Goal: Transaction & Acquisition: Purchase product/service

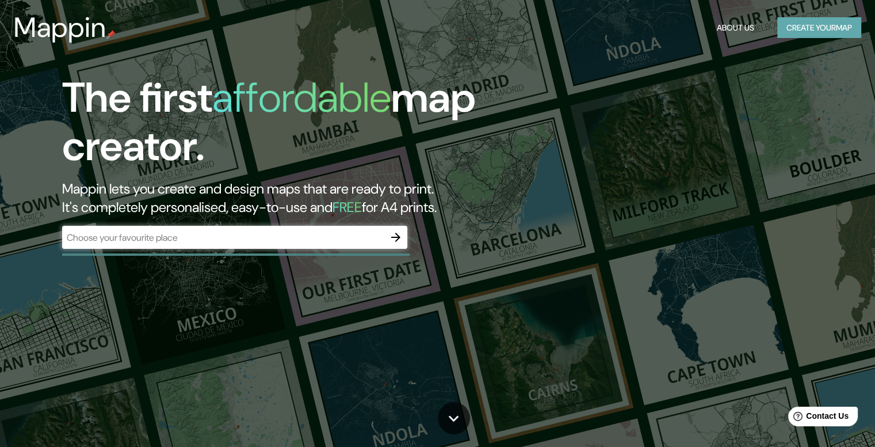
click at [818, 29] on button "Create your map" at bounding box center [820, 27] width 84 height 21
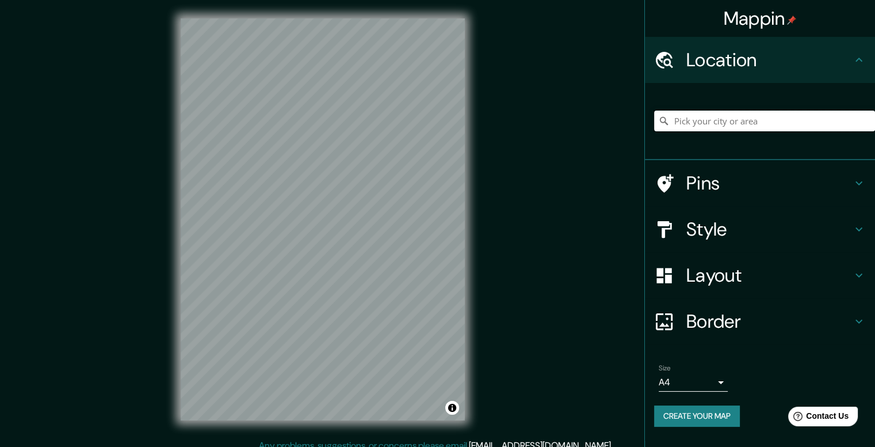
click at [718, 126] on input "Pick your city or area" at bounding box center [764, 120] width 221 height 21
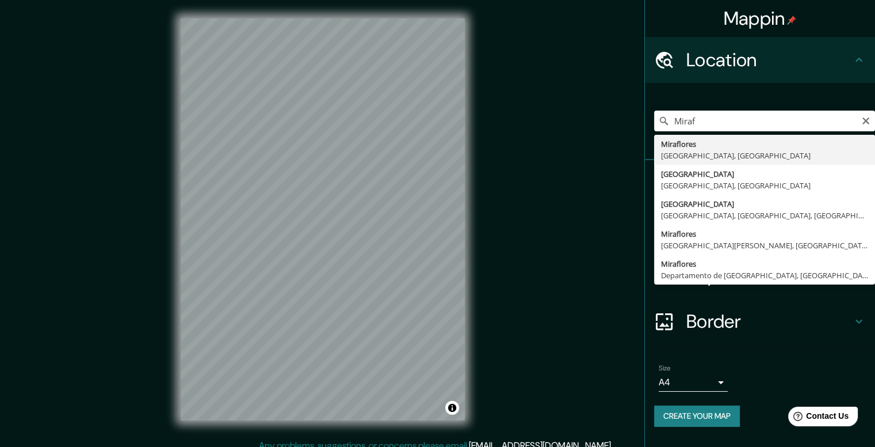
type input "[GEOGRAPHIC_DATA], [GEOGRAPHIC_DATA], [GEOGRAPHIC_DATA]"
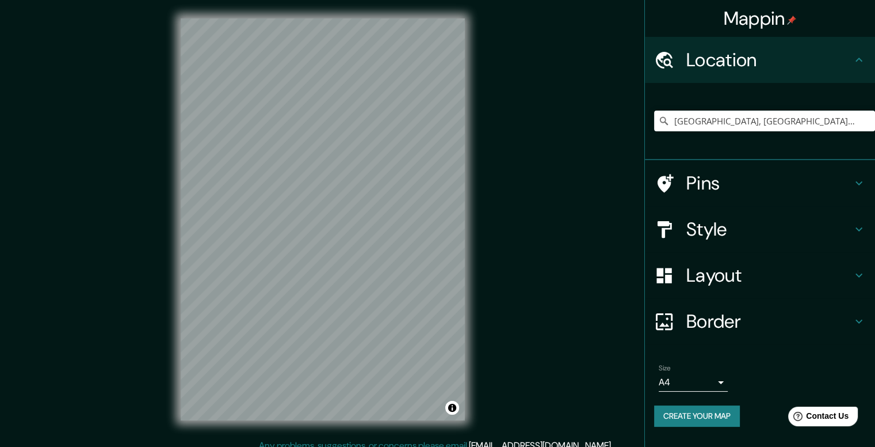
click at [851, 265] on h4 "Layout" at bounding box center [770, 275] width 166 height 23
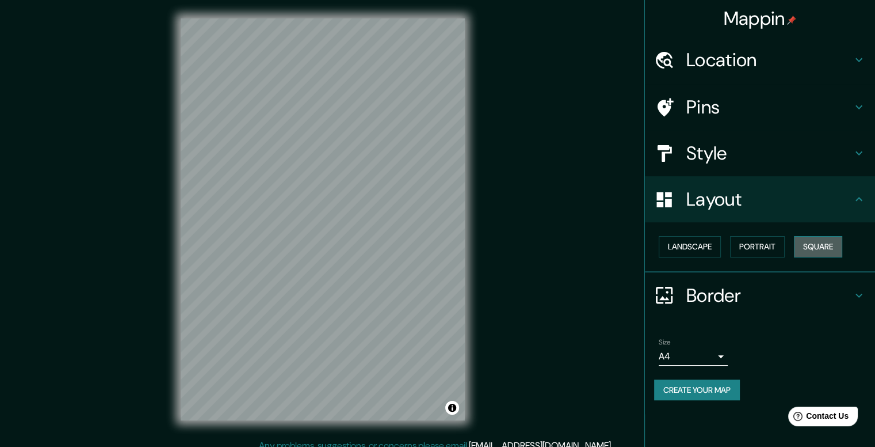
click at [811, 249] on button "Square" at bounding box center [818, 246] width 48 height 21
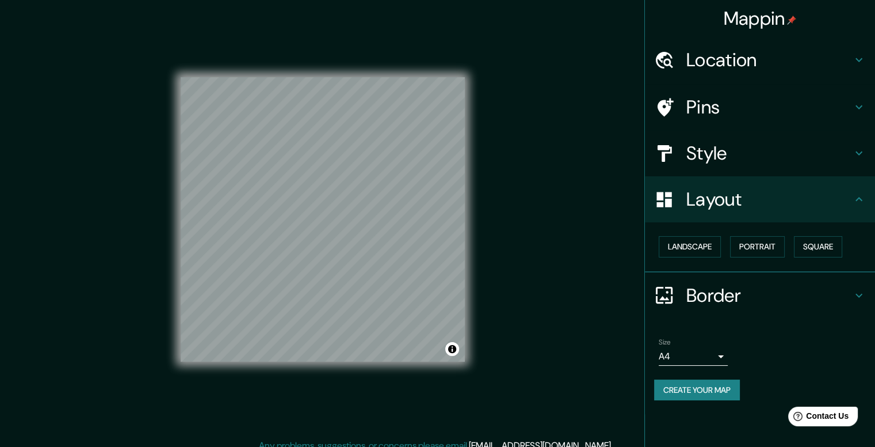
click at [808, 162] on h4 "Style" at bounding box center [770, 153] width 166 height 23
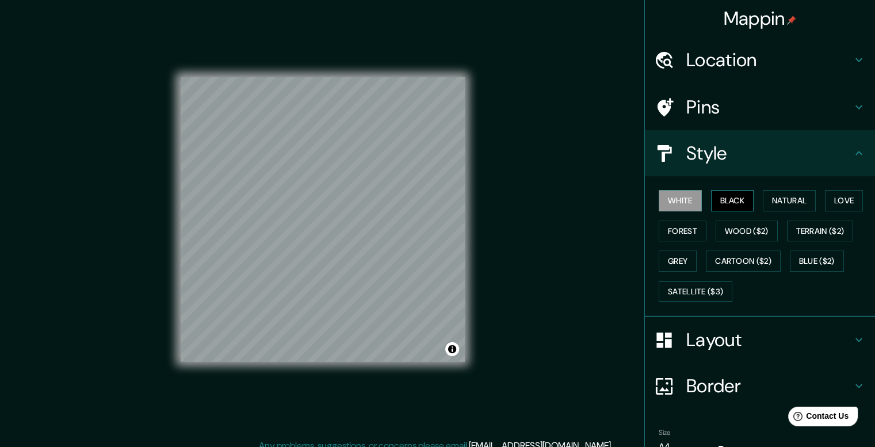
click at [738, 196] on button "Black" at bounding box center [732, 200] width 43 height 21
click at [661, 199] on button "White" at bounding box center [680, 200] width 43 height 21
click at [794, 116] on h4 "Pins" at bounding box center [770, 107] width 166 height 23
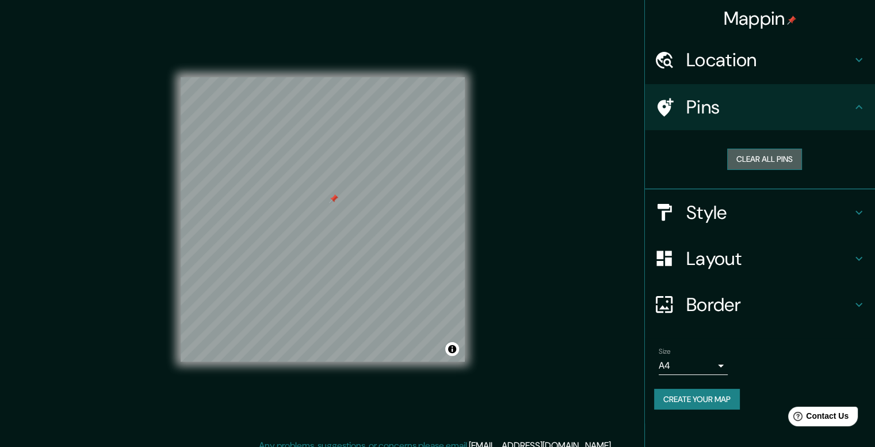
click at [763, 153] on button "Clear all pins" at bounding box center [764, 158] width 75 height 21
click at [779, 155] on button "Clear all pins" at bounding box center [764, 158] width 75 height 21
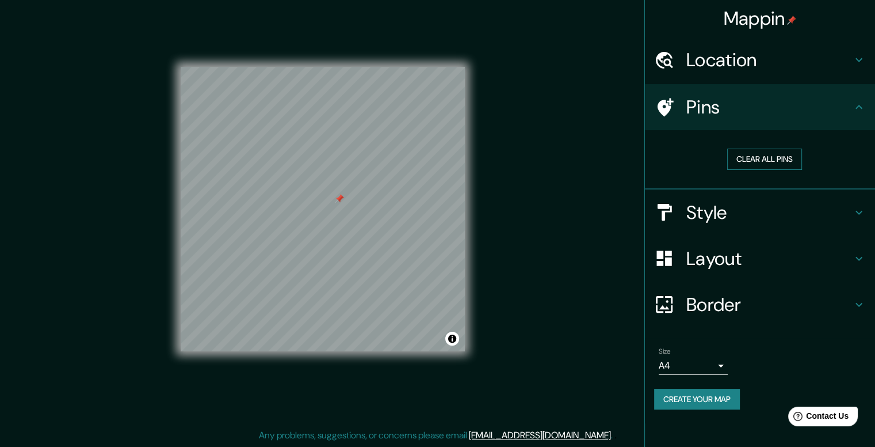
click at [740, 165] on button "Clear all pins" at bounding box center [764, 158] width 75 height 21
click at [817, 65] on h4 "Location" at bounding box center [770, 59] width 166 height 23
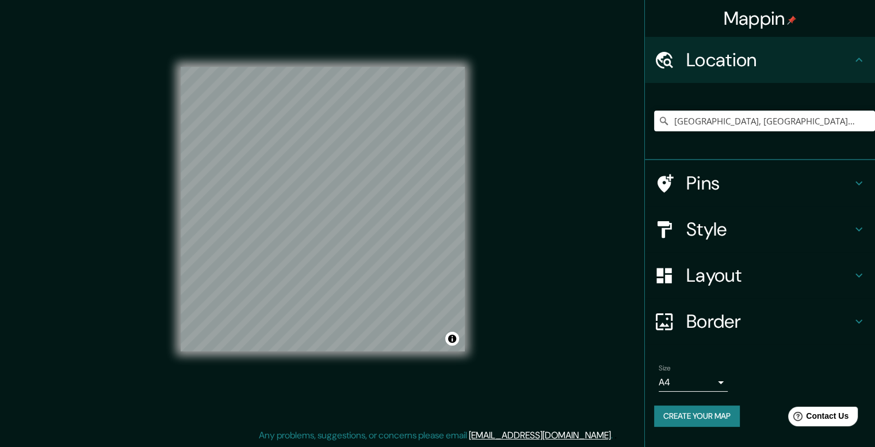
click at [817, 65] on h4 "Location" at bounding box center [770, 59] width 166 height 23
click at [752, 215] on div "Style" at bounding box center [760, 229] width 230 height 46
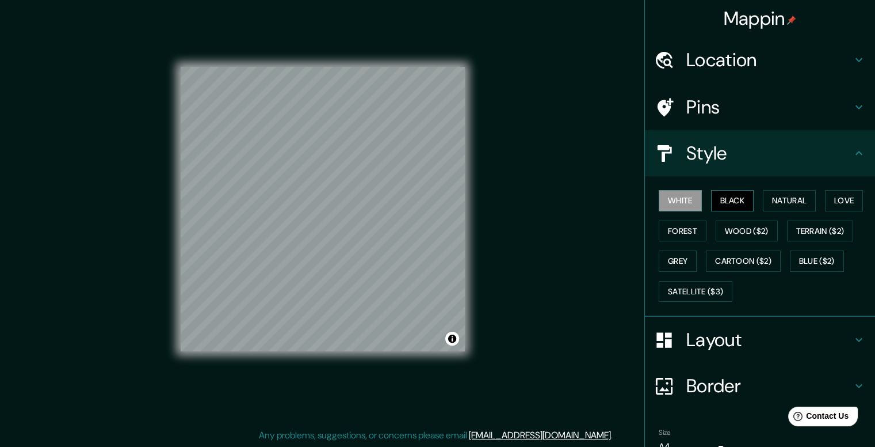
click at [722, 197] on button "Black" at bounding box center [732, 200] width 43 height 21
click at [675, 201] on button "White" at bounding box center [680, 200] width 43 height 21
click at [714, 199] on button "Black" at bounding box center [732, 200] width 43 height 21
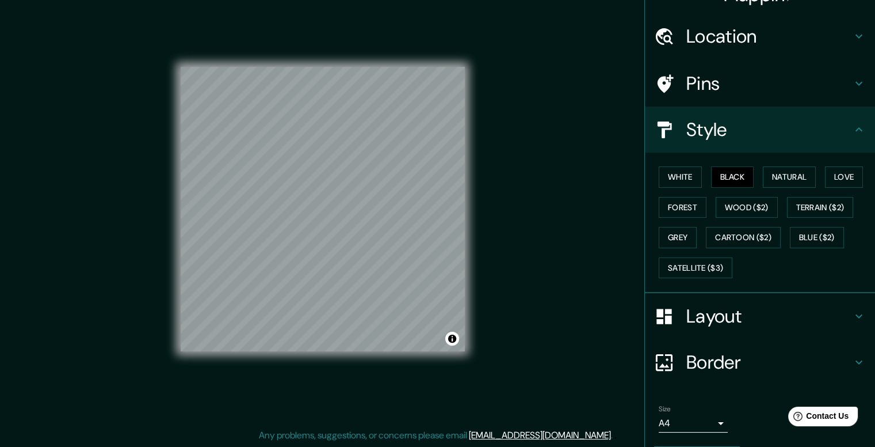
scroll to position [56, 0]
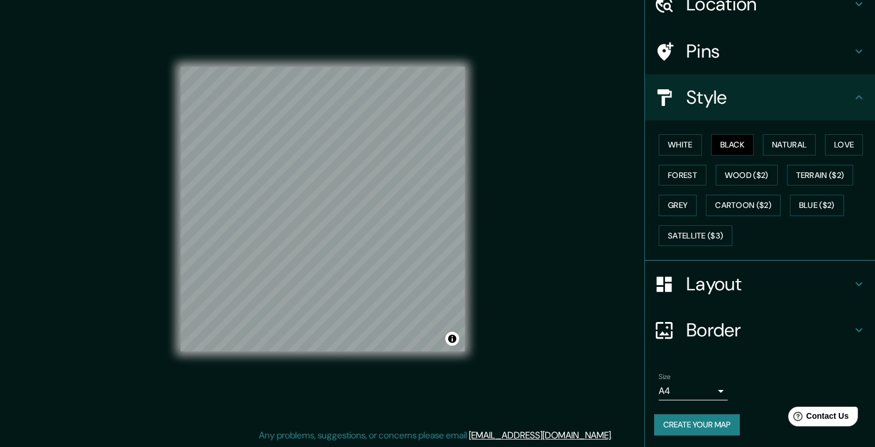
click at [704, 424] on button "Create your map" at bounding box center [697, 424] width 86 height 21
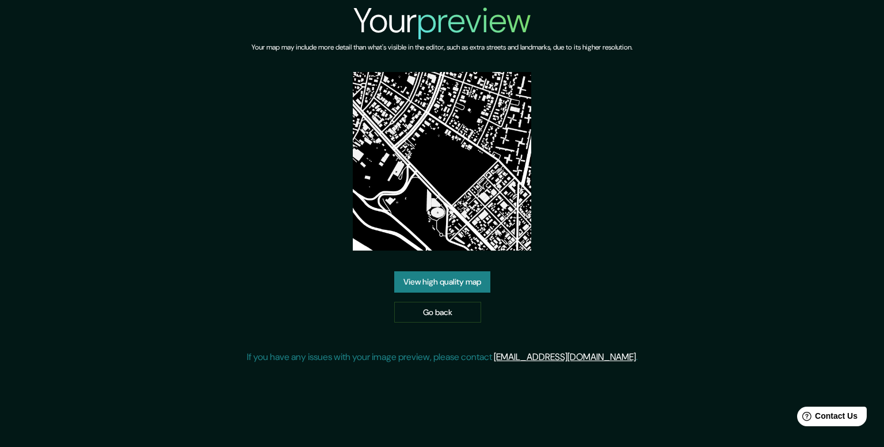
click at [432, 279] on link "View high quality map" at bounding box center [442, 281] width 96 height 21
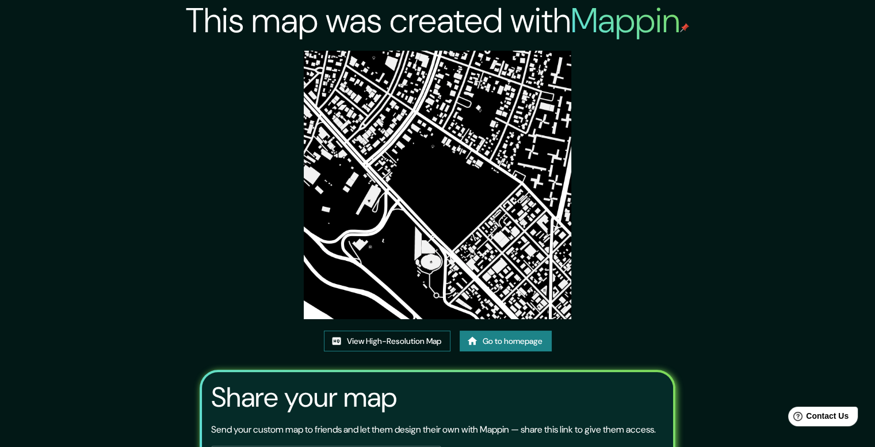
click at [405, 349] on link "View High-Resolution Map" at bounding box center [387, 340] width 127 height 21
